Goal: Navigation & Orientation: Find specific page/section

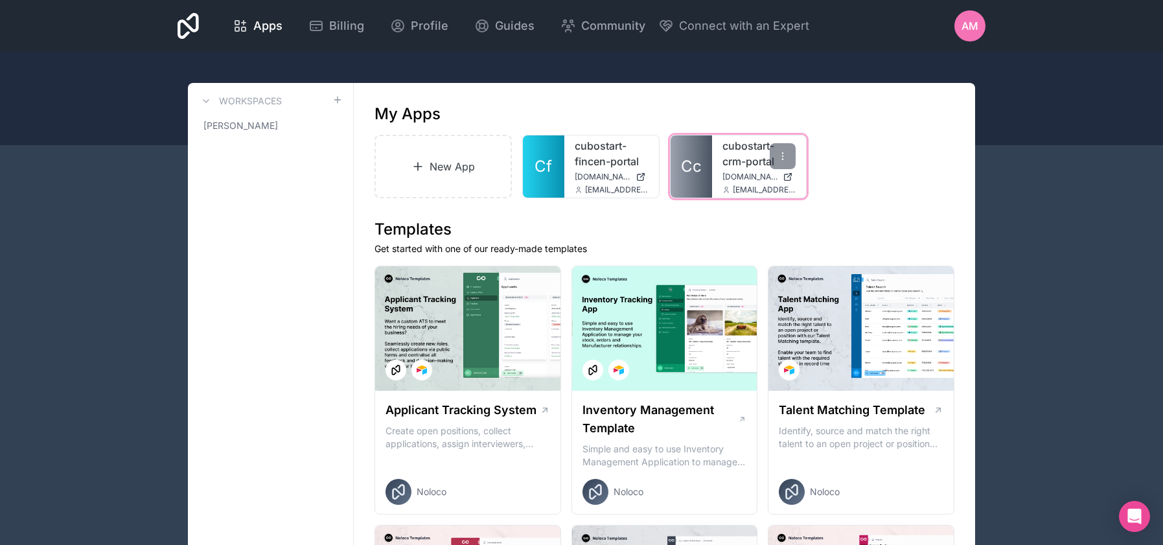
click at [732, 169] on link "cubostart-crm-portal" at bounding box center [760, 153] width 74 height 31
click at [597, 156] on link "cubostart-fincen-portal" at bounding box center [612, 153] width 74 height 31
click at [739, 165] on link "cubostart-crm-portal" at bounding box center [760, 153] width 74 height 31
click at [732, 169] on link "cubostart-crm-portal" at bounding box center [760, 153] width 74 height 31
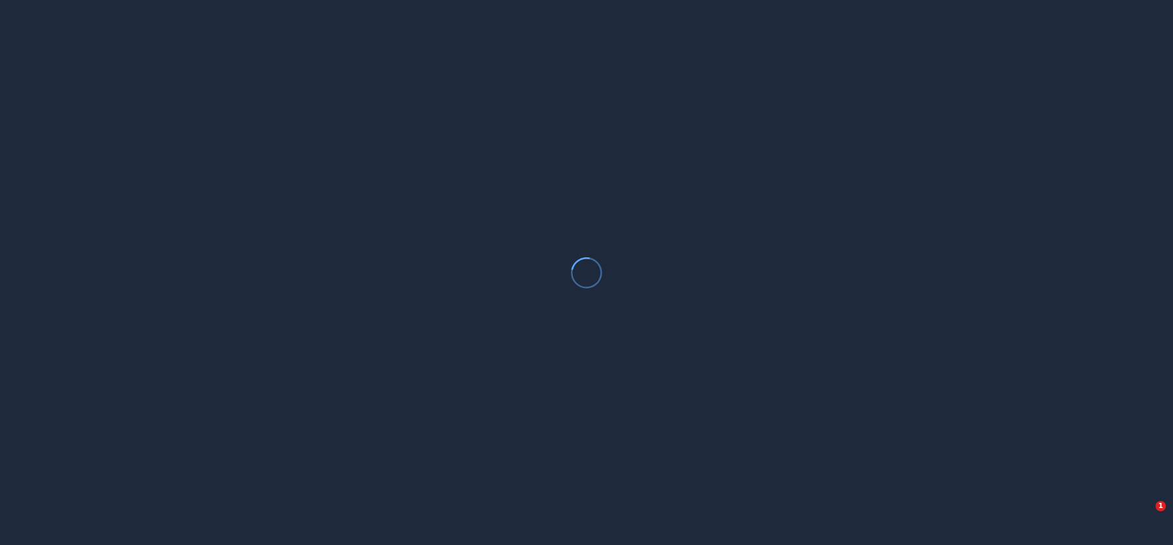
click at [488, 536] on div at bounding box center [586, 272] width 1173 height 545
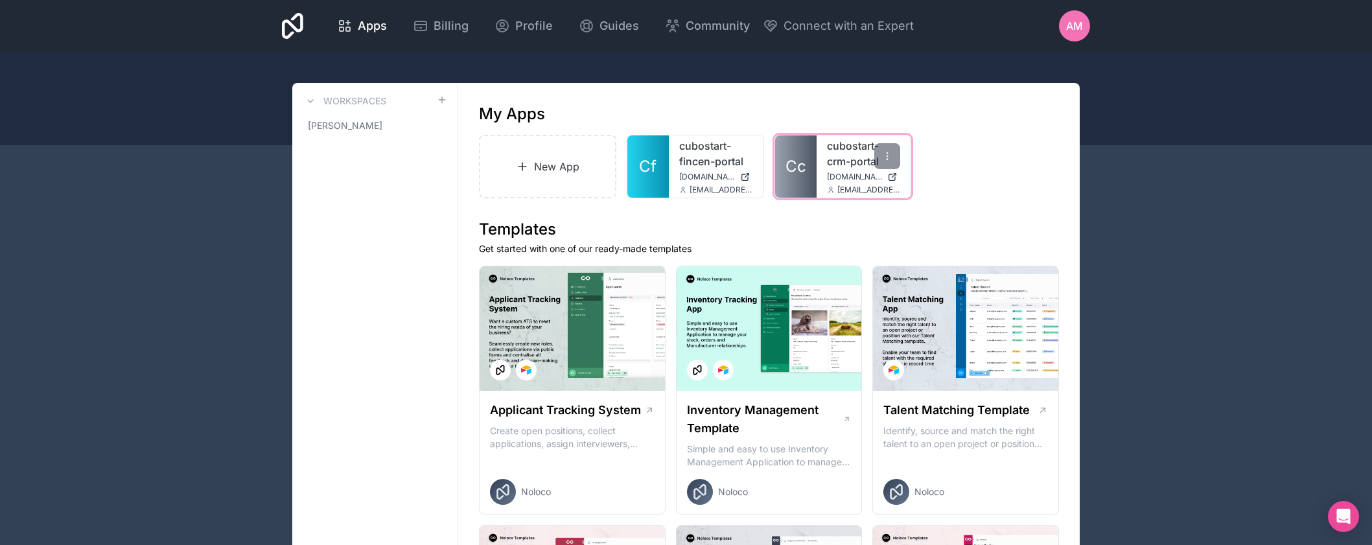
click at [839, 160] on link "cubostart-crm-portal" at bounding box center [864, 153] width 74 height 31
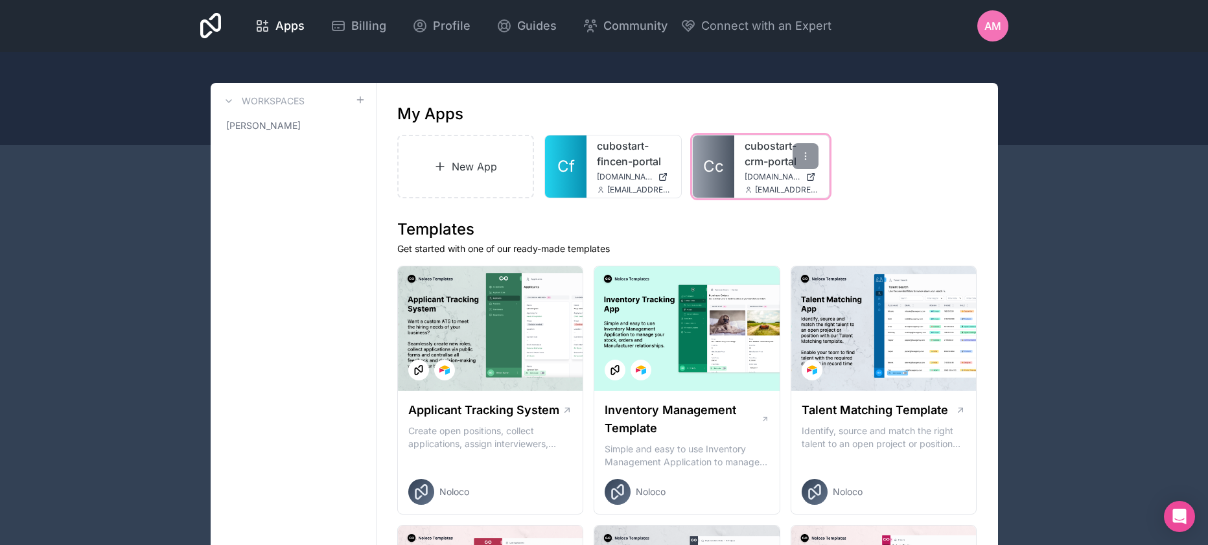
click at [758, 169] on div "cubostart-crm-portal [DOMAIN_NAME] [EMAIL_ADDRESS][DOMAIN_NAME]" at bounding box center [781, 166] width 95 height 62
click at [749, 160] on link "cubostart-crm-portal" at bounding box center [782, 153] width 74 height 31
